Goal: Entertainment & Leisure: Consume media (video, audio)

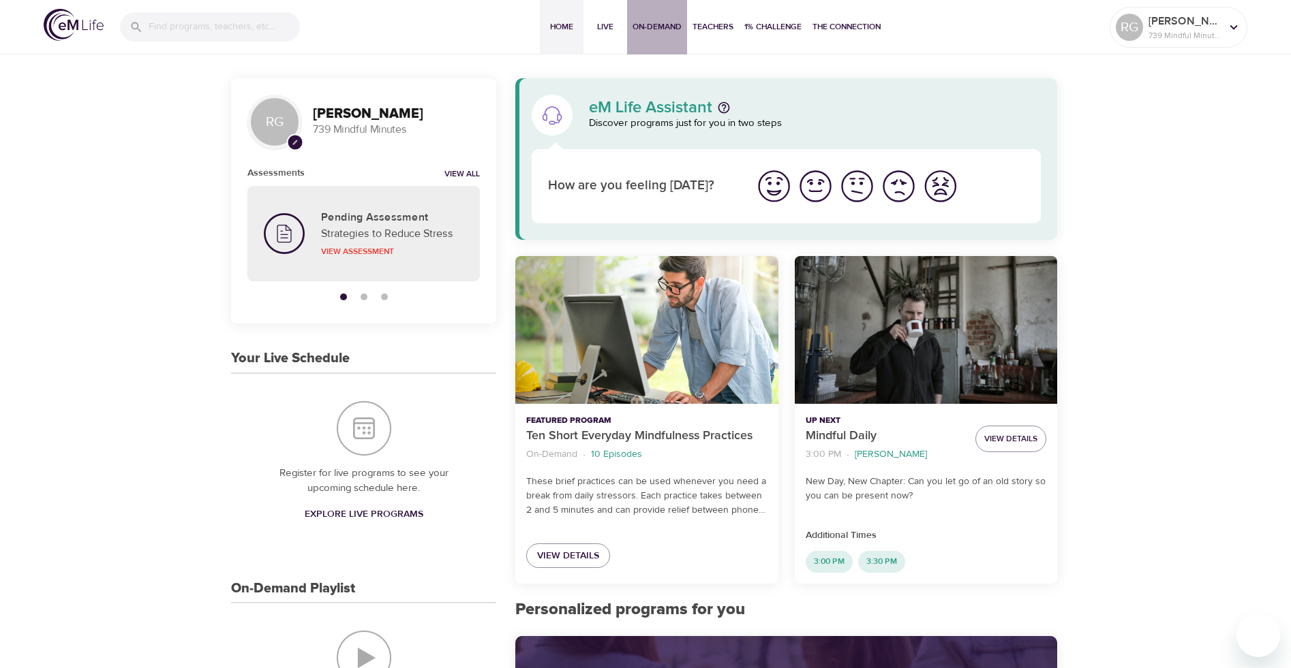
click at [641, 29] on span "On-Demand" at bounding box center [656, 27] width 49 height 14
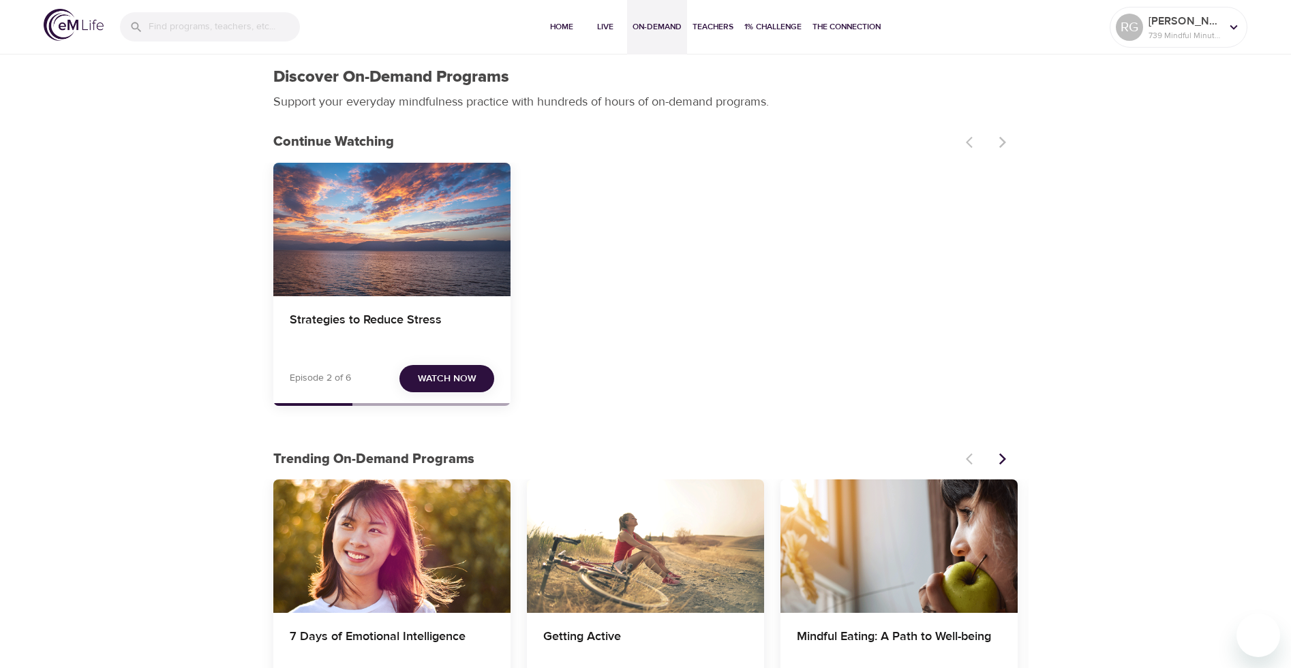
click at [435, 293] on div "Strategies to Reduce Stress" at bounding box center [391, 230] width 237 height 134
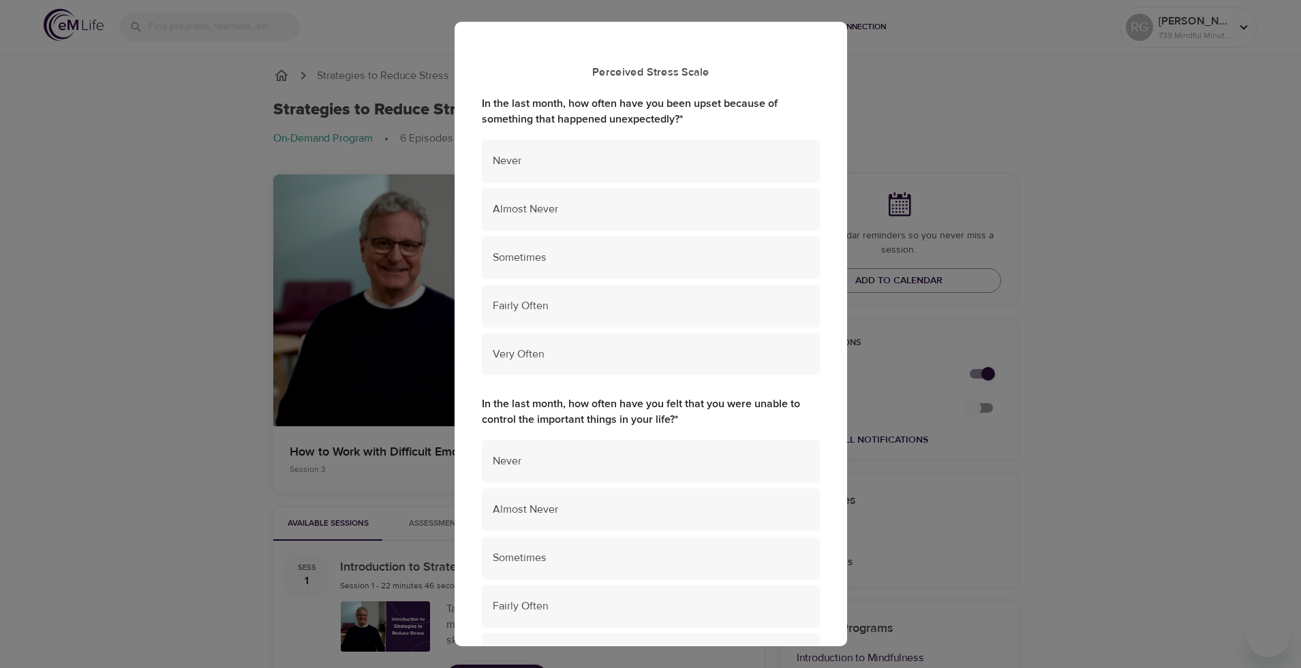
click at [273, 256] on div "Perceived Stress Scale In the last month, how often have you been upset because…" at bounding box center [650, 334] width 1301 height 668
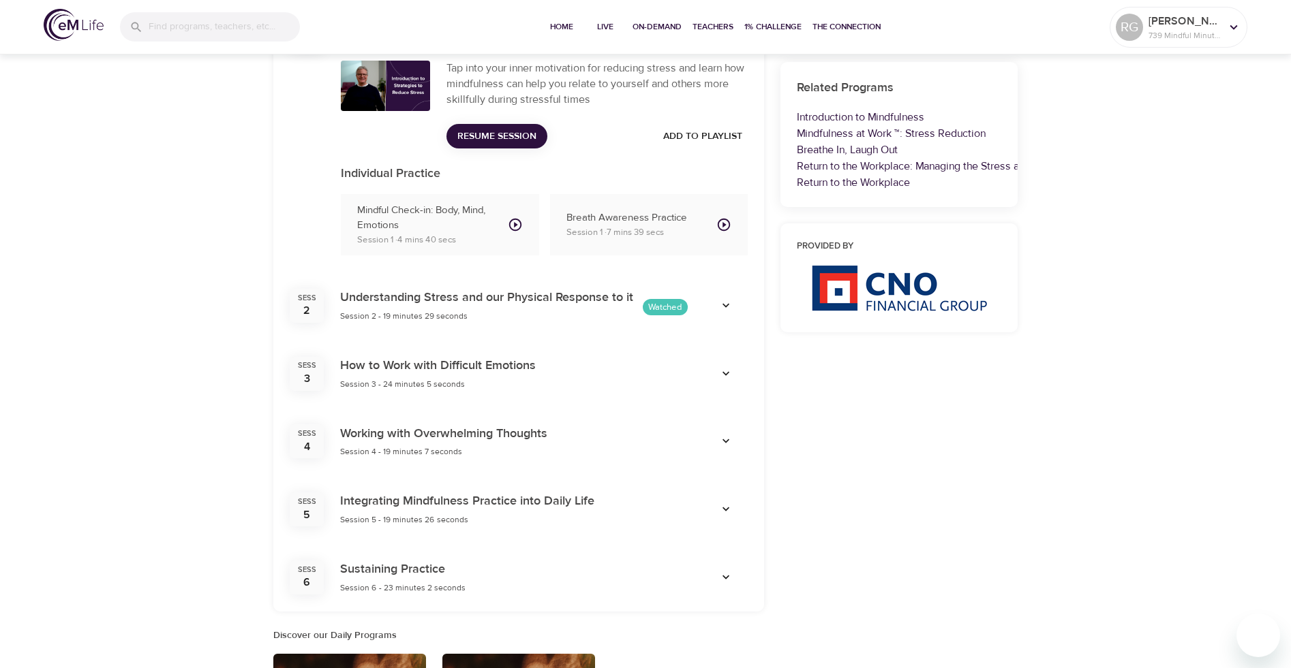
scroll to position [545, 0]
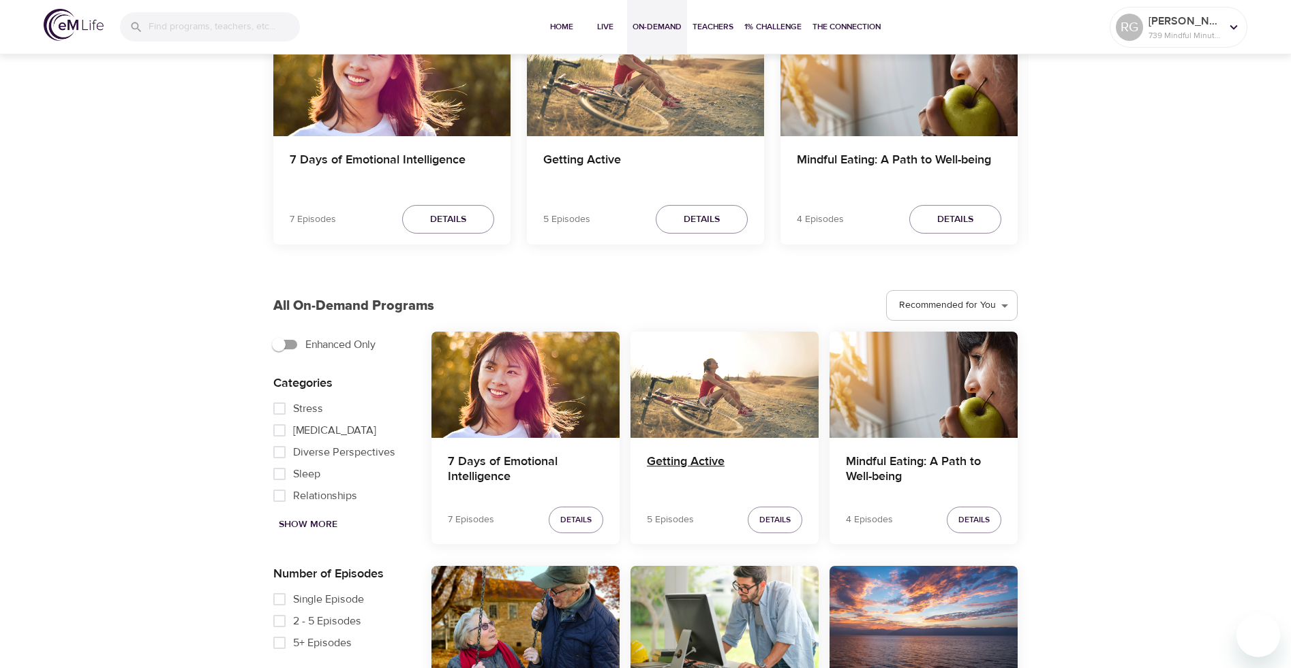
scroll to position [273, 0]
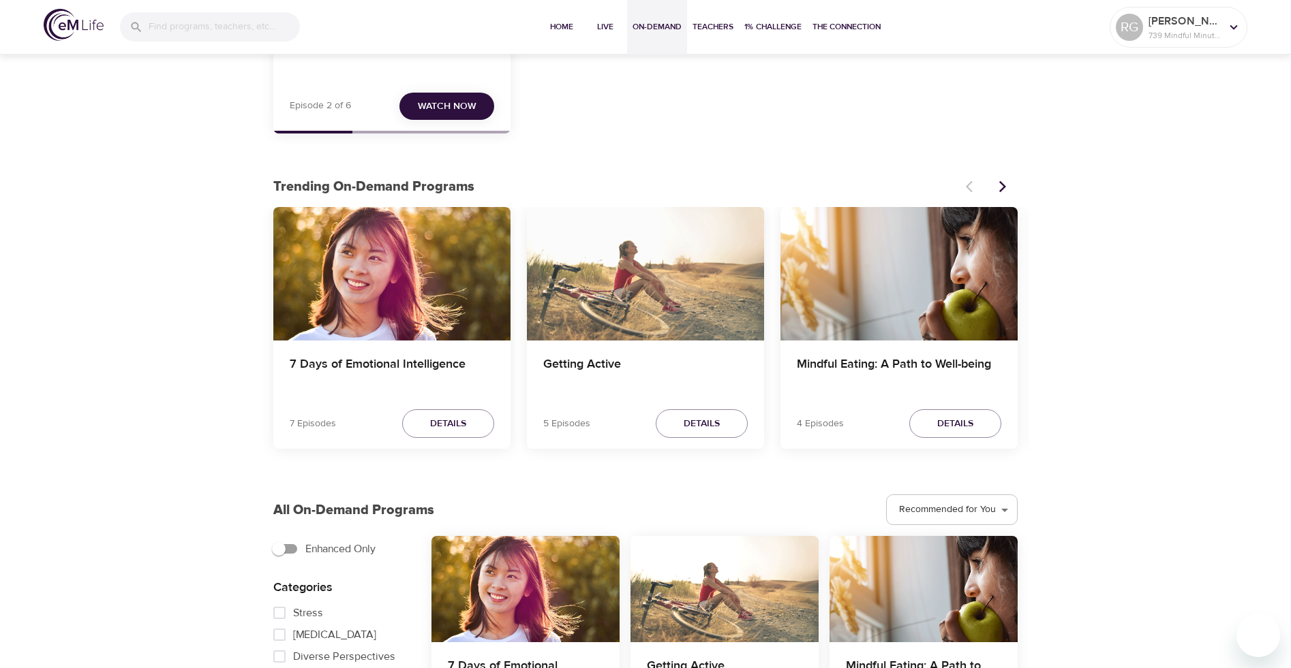
click at [661, 250] on div "Getting Active" at bounding box center [645, 274] width 237 height 134
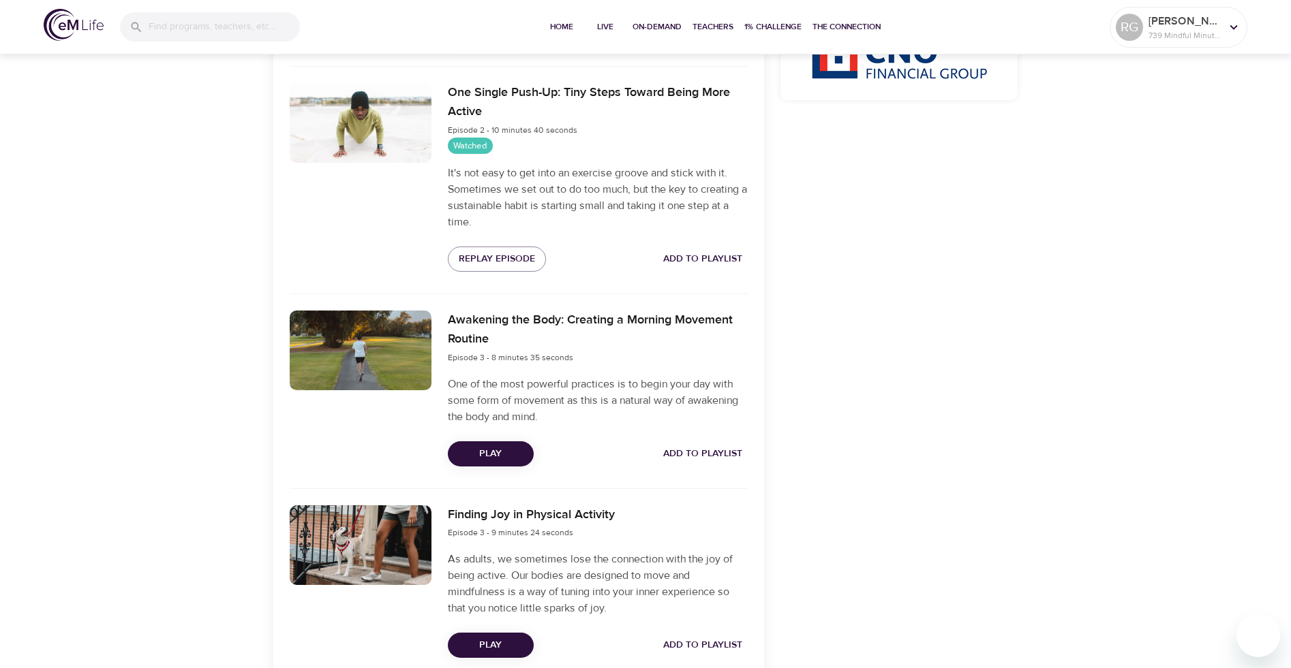
scroll to position [896, 0]
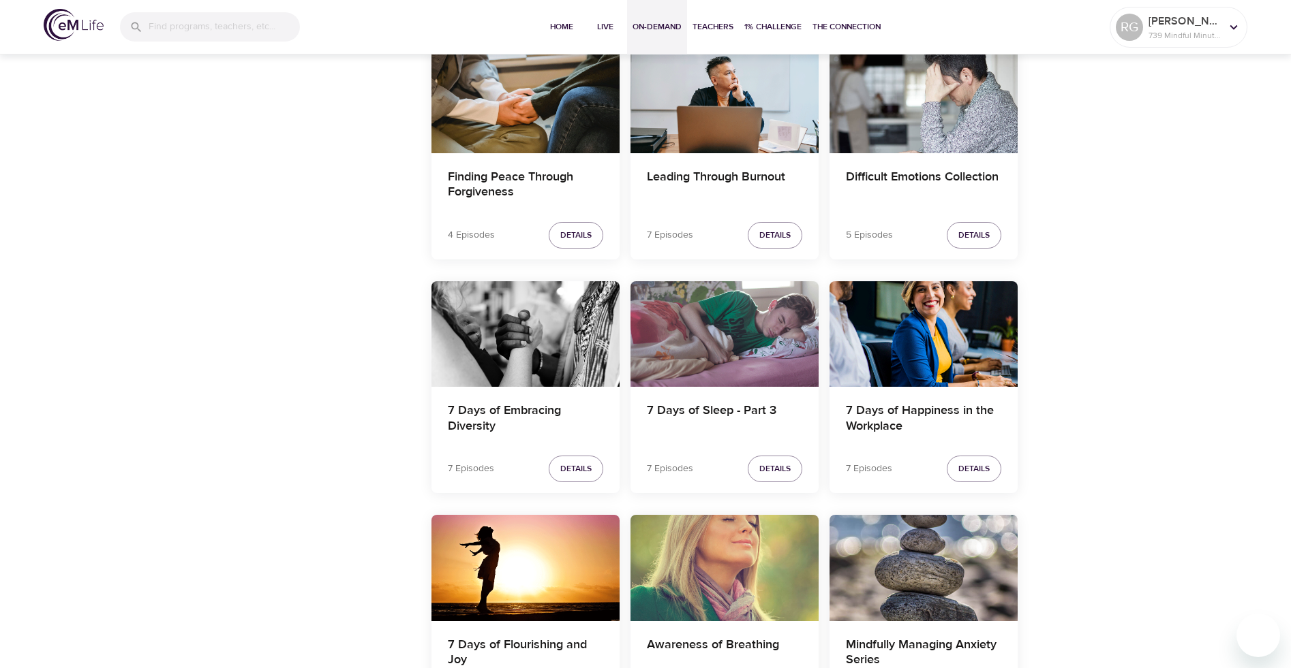
scroll to position [1373, 0]
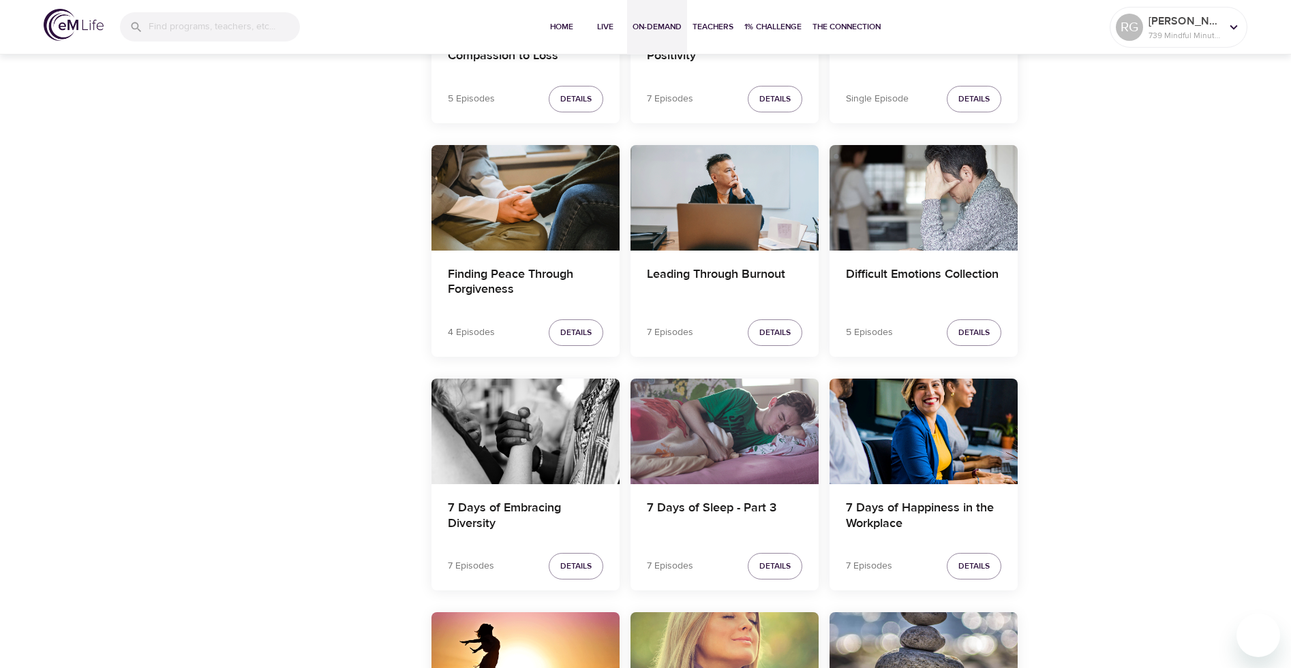
click at [747, 233] on div "Leading Through Burnout" at bounding box center [724, 198] width 188 height 106
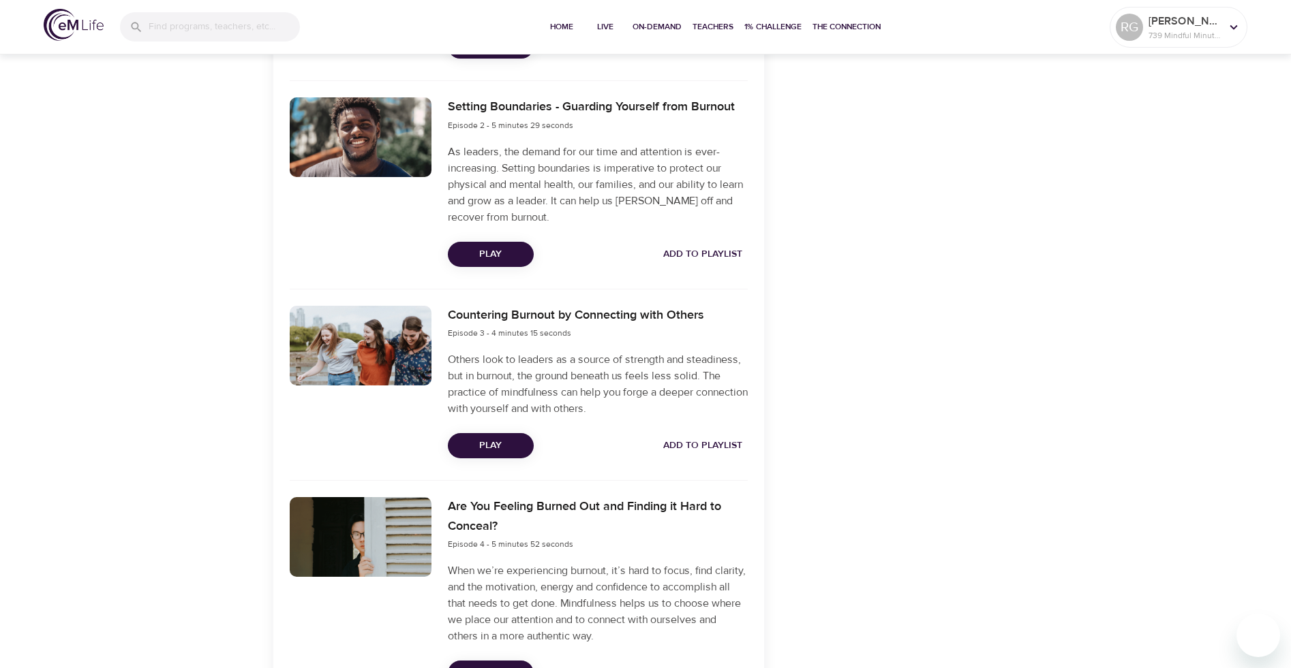
scroll to position [954, 0]
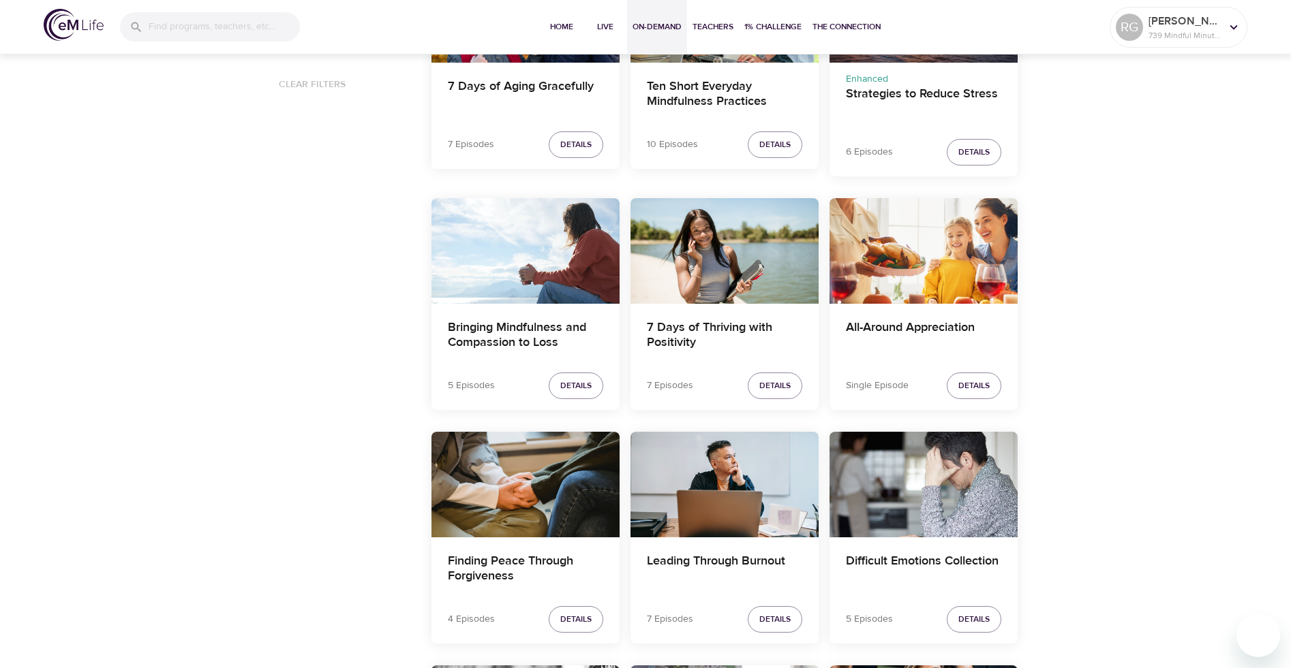
scroll to position [1090, 0]
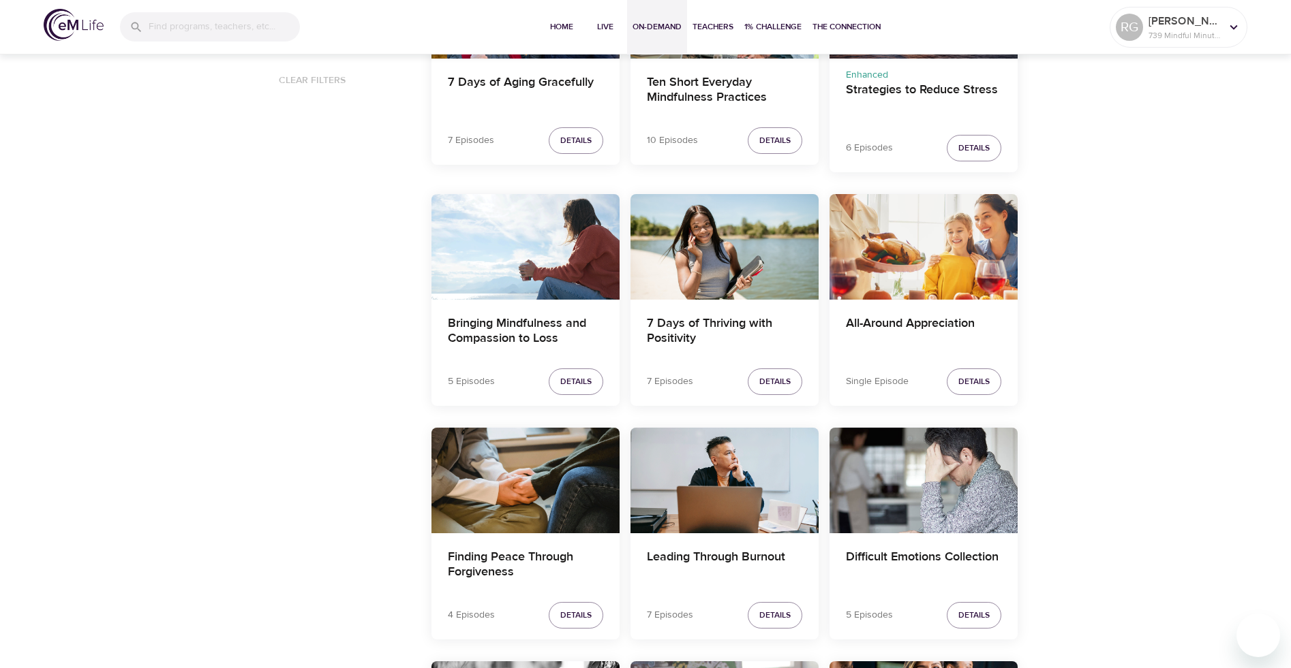
click at [944, 267] on div "All-Around Appreciation" at bounding box center [923, 247] width 188 height 106
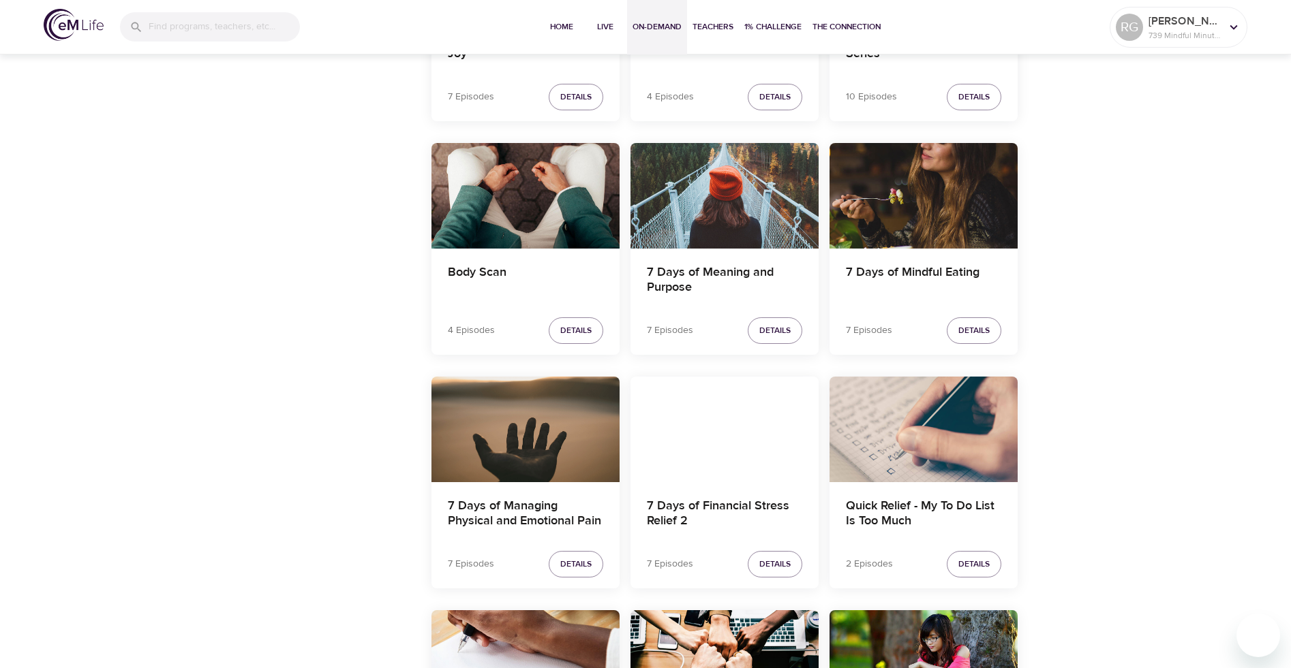
scroll to position [2227, 0]
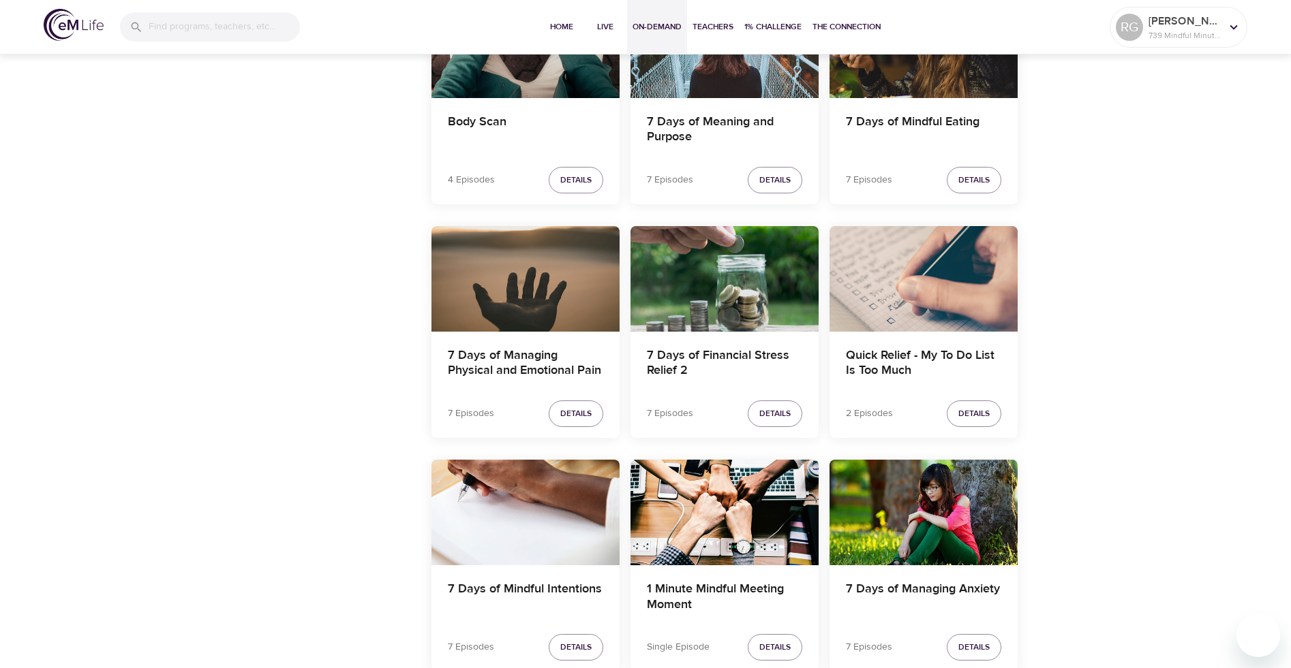
click at [568, 325] on div "7 Days of Managing Physical and Emotional Pain" at bounding box center [525, 279] width 188 height 106
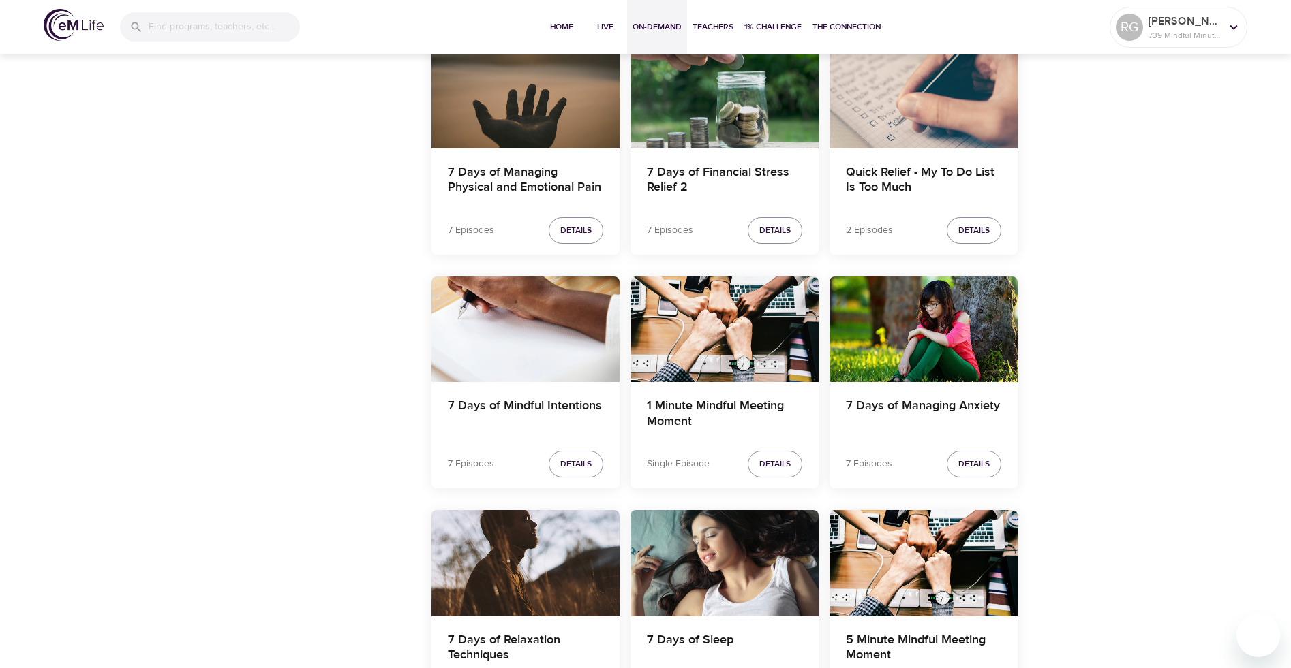
scroll to position [2576, 0]
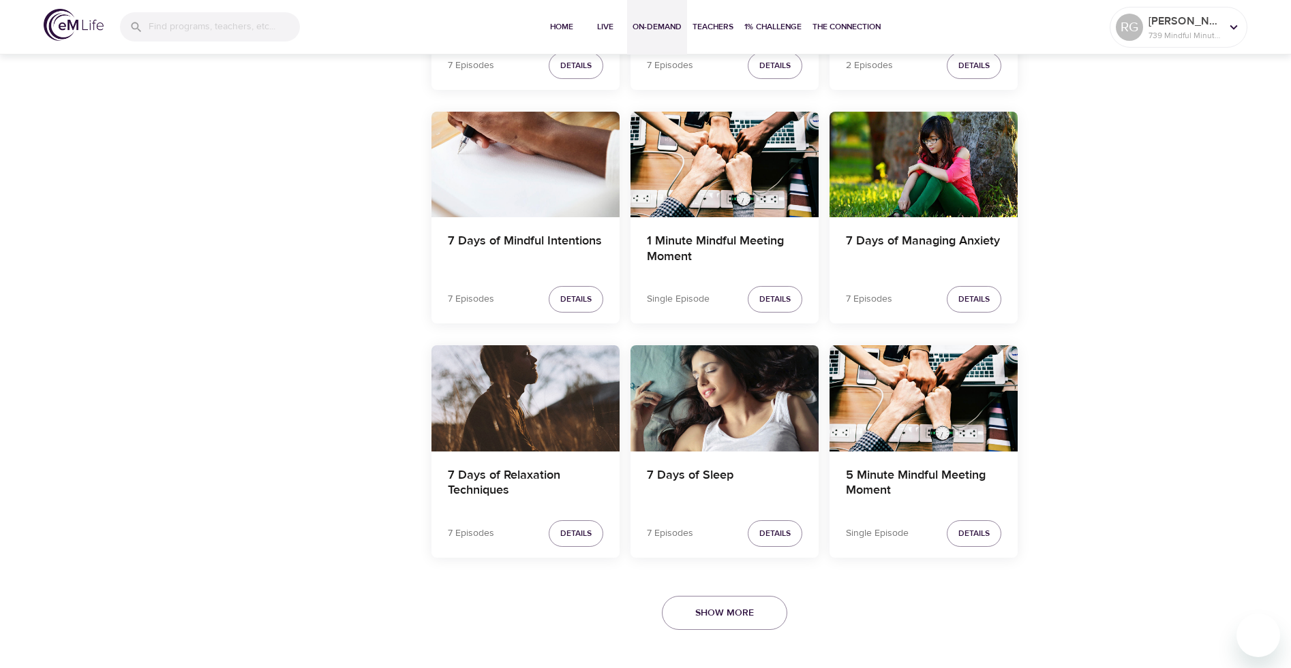
click at [549, 412] on div "7 Days of Relaxation Techniques" at bounding box center [525, 398] width 188 height 106
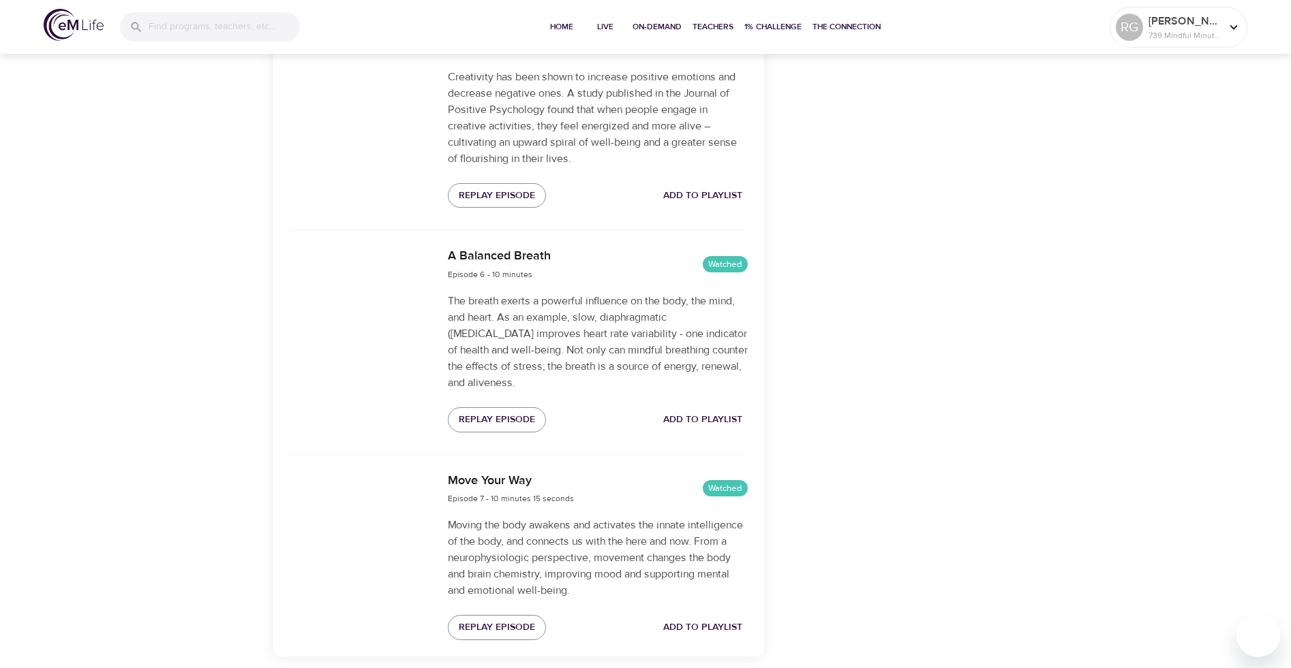
scroll to position [1420, 0]
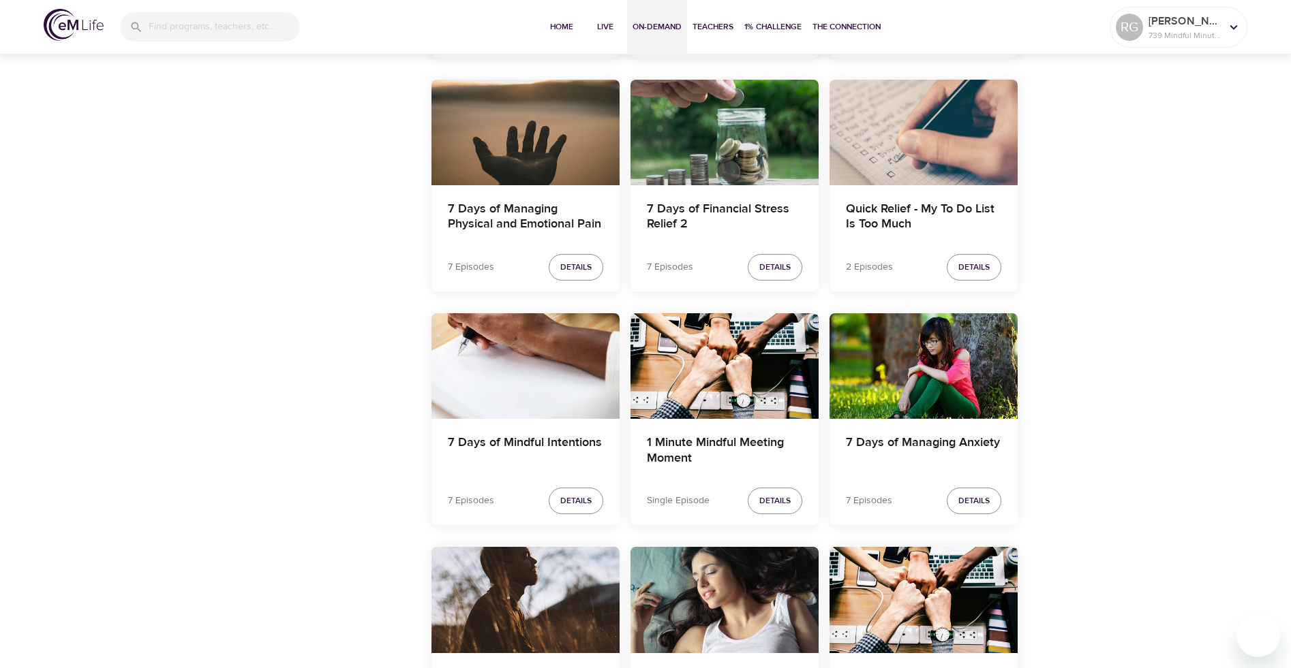
scroll to position [2371, 0]
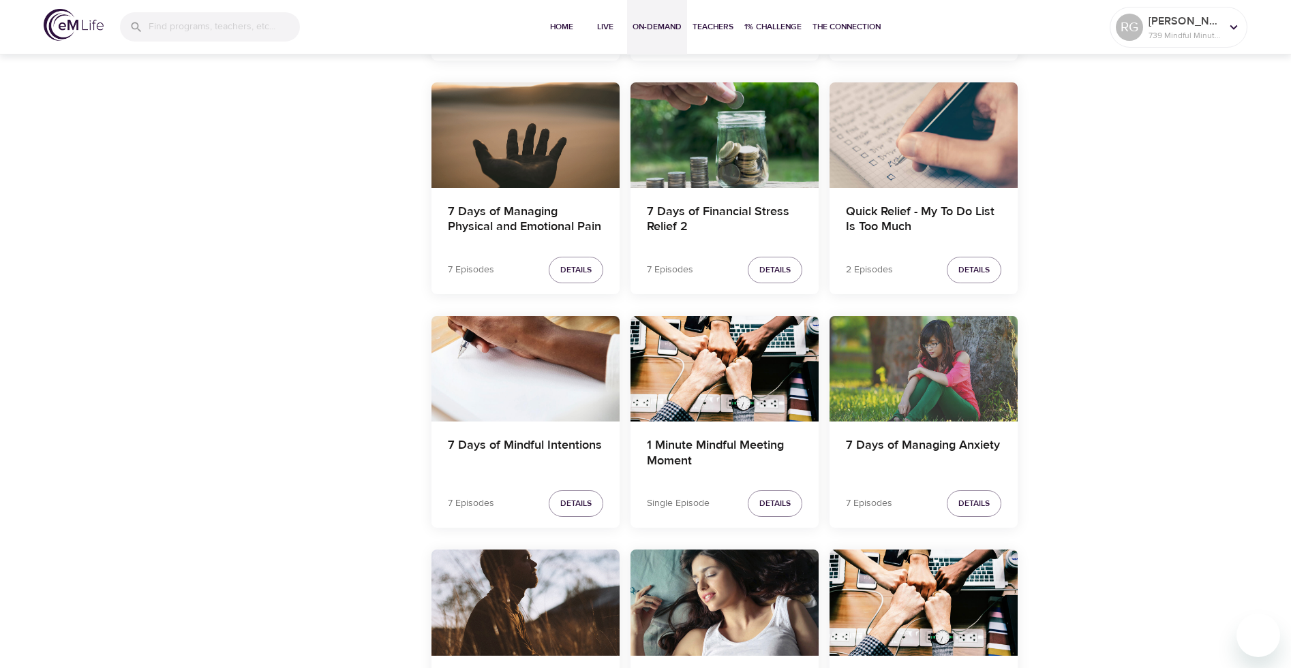
click at [962, 386] on div "7 Days of Managing Anxiety" at bounding box center [923, 369] width 188 height 106
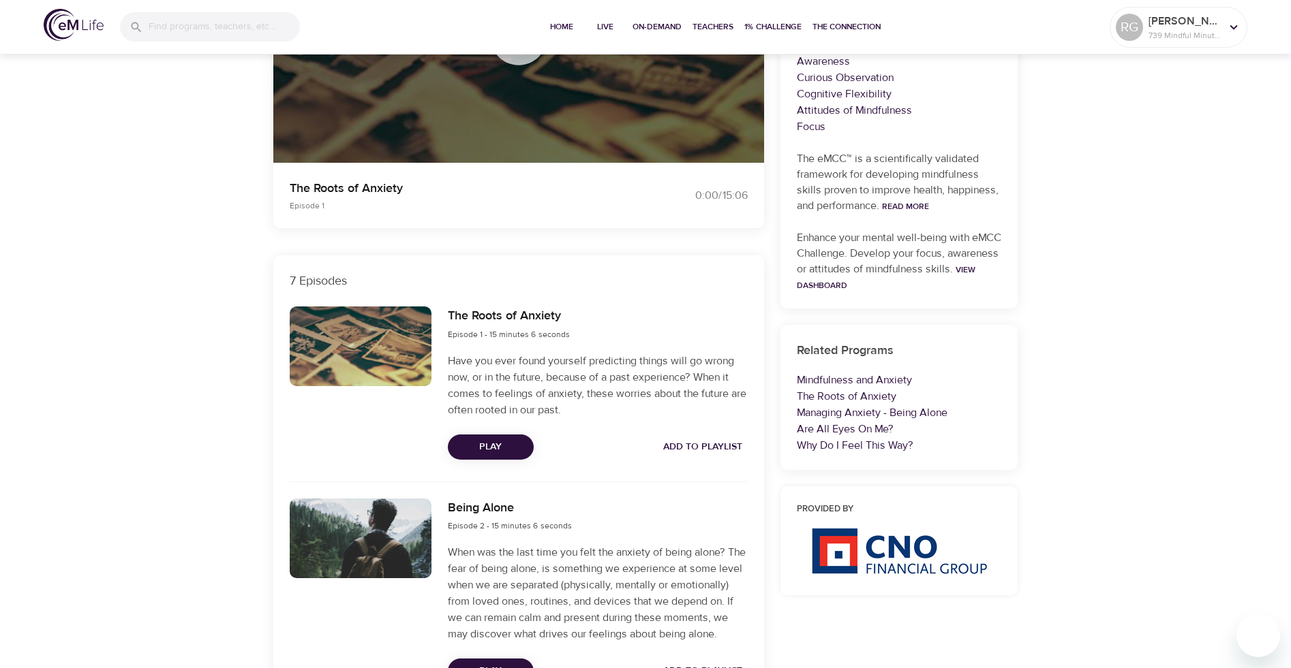
scroll to position [409, 0]
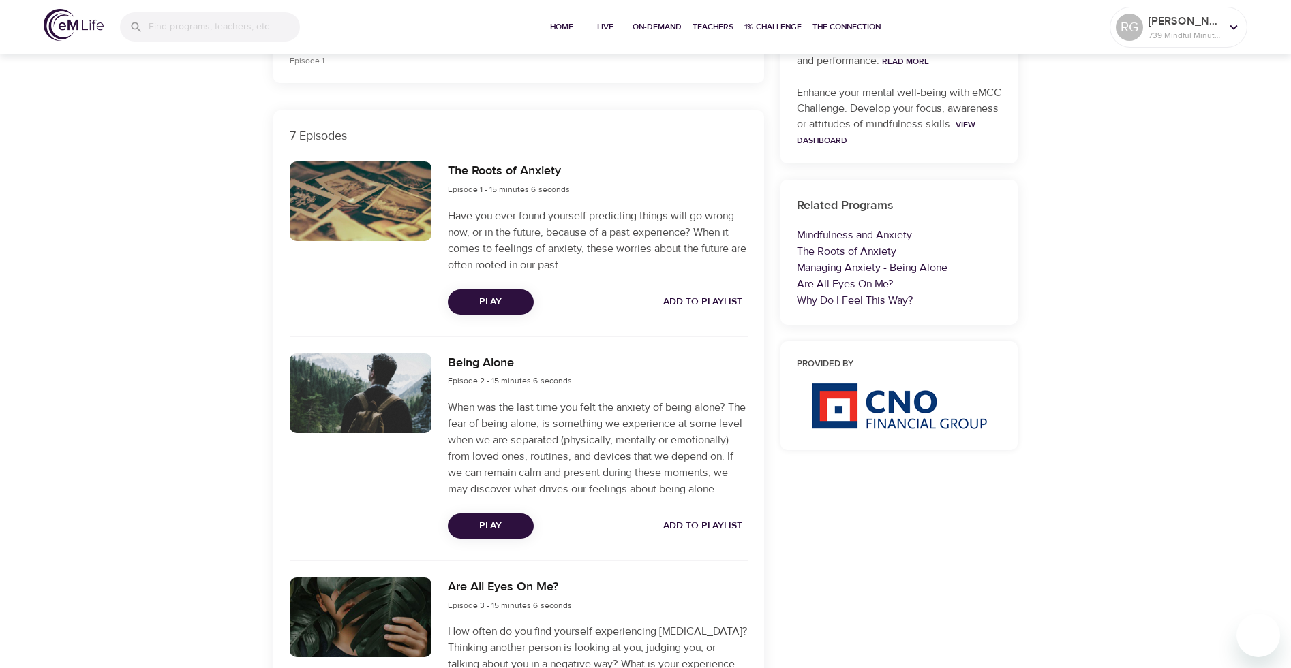
click at [497, 298] on span "Play" at bounding box center [491, 302] width 64 height 17
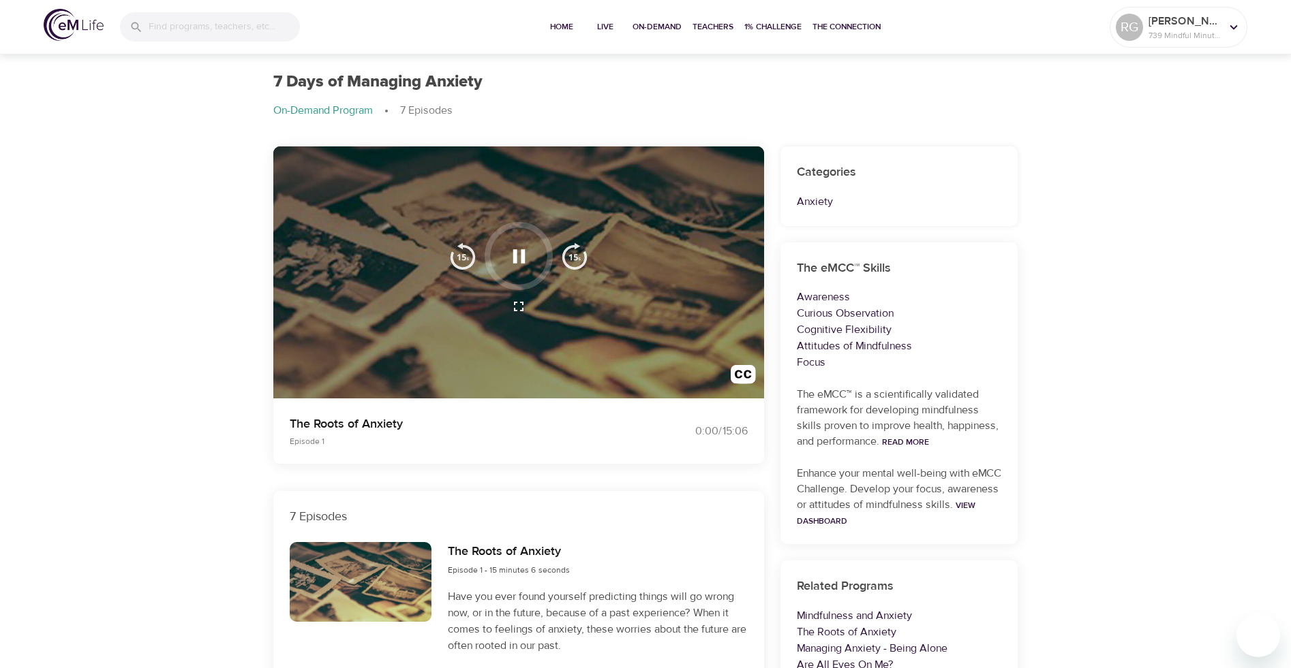
scroll to position [0, 0]
